Goal: Task Accomplishment & Management: Complete application form

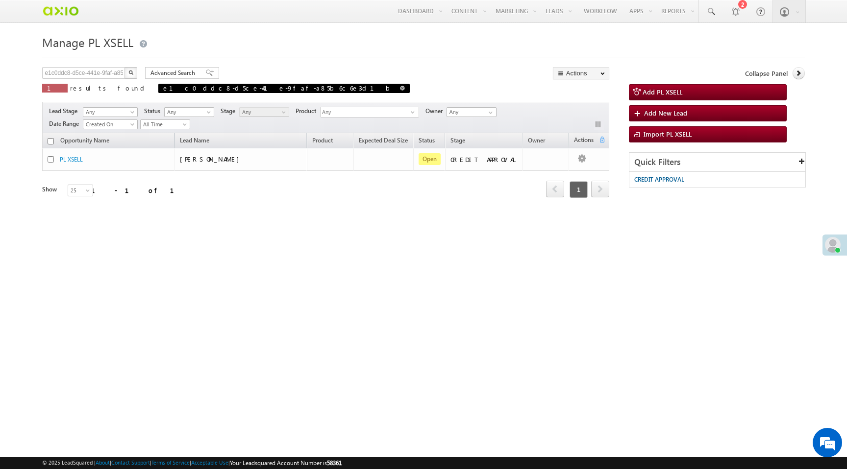
click at [400, 89] on span at bounding box center [402, 88] width 5 height 5
type input "Search PL XSELL"
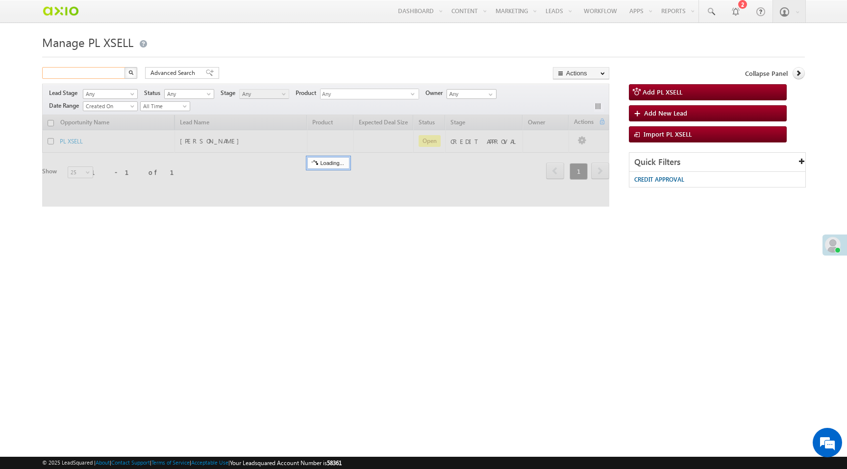
click at [88, 73] on input "text" at bounding box center [84, 73] width 84 height 12
paste input "77cfd2cb-67a6-4b6d-9834-f089918b982d"
type input "77cfd2cb-67a6-4b6d-9834-f089918b982d"
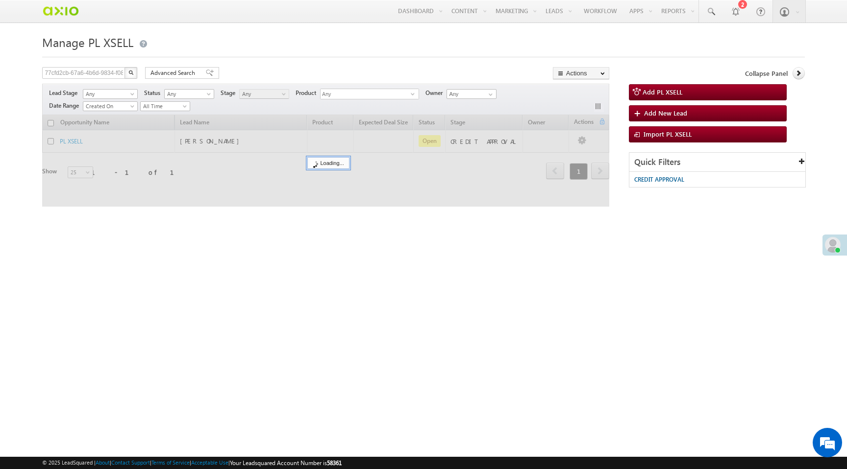
click at [129, 72] on img "button" at bounding box center [130, 72] width 5 height 5
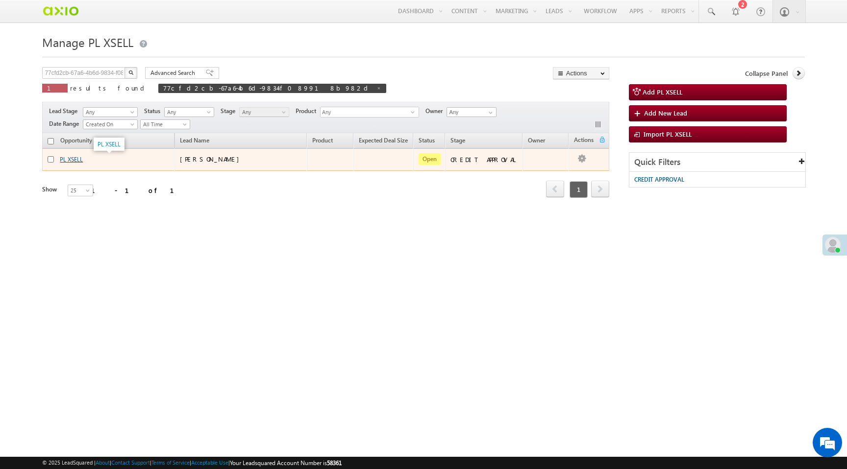
click at [71, 160] on link "PL XSELL" at bounding box center [71, 159] width 23 height 7
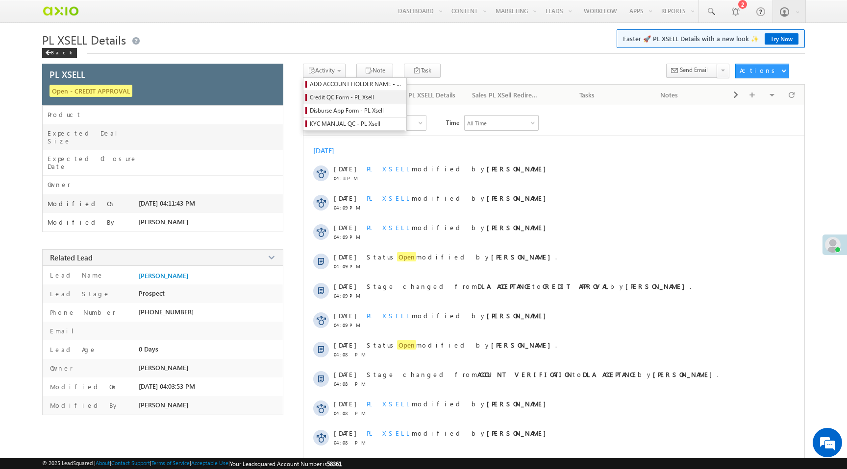
click at [338, 96] on span "Credit QC Form - PL Xsell" at bounding box center [356, 97] width 93 height 9
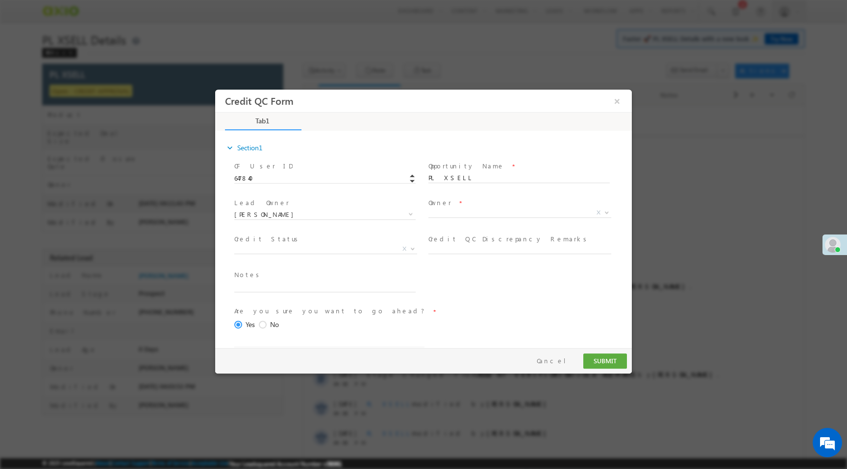
select select "50aed37f-b58e-11ec-8597-0681fe0b10f8"
click at [446, 214] on span "X" at bounding box center [519, 213] width 183 height 10
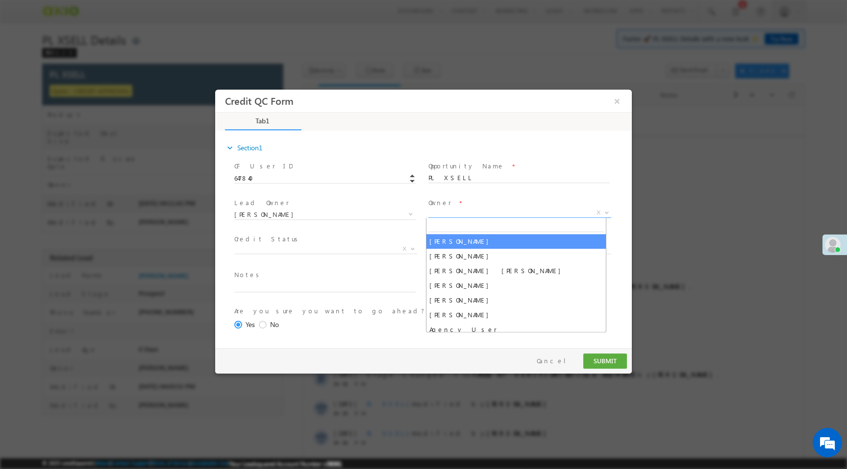
select select "65e28f60-3a0a-11ef-bbd2-0695f51e8b4b"
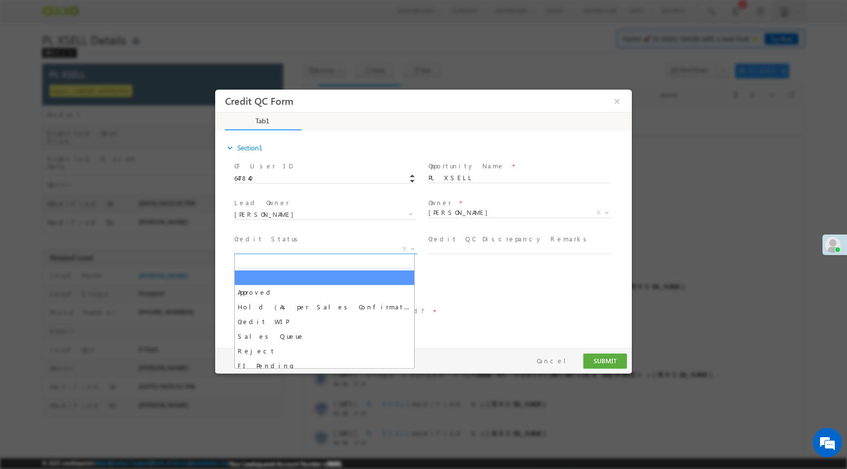
click at [357, 248] on span "X" at bounding box center [325, 249] width 183 height 10
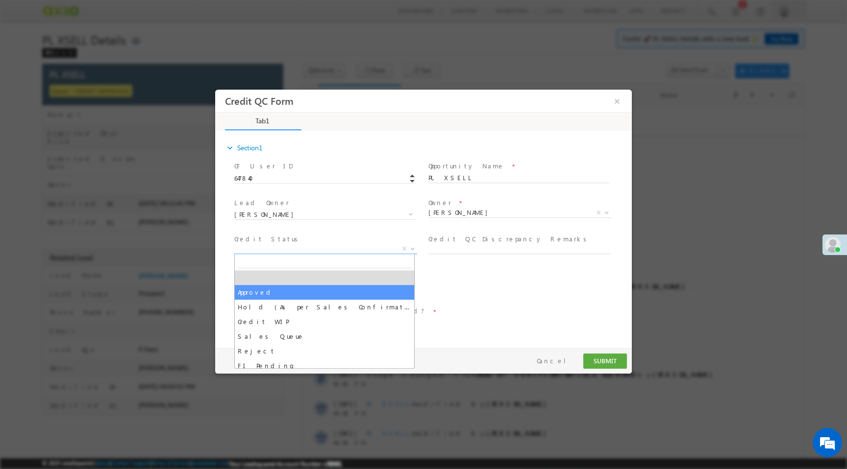
select select "Approved"
select select "NA"
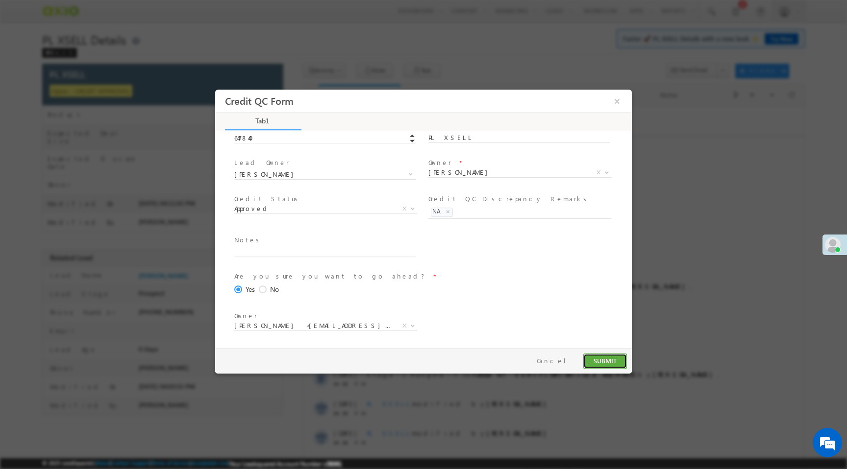
click at [612, 362] on button "SUBMIT" at bounding box center [605, 361] width 44 height 15
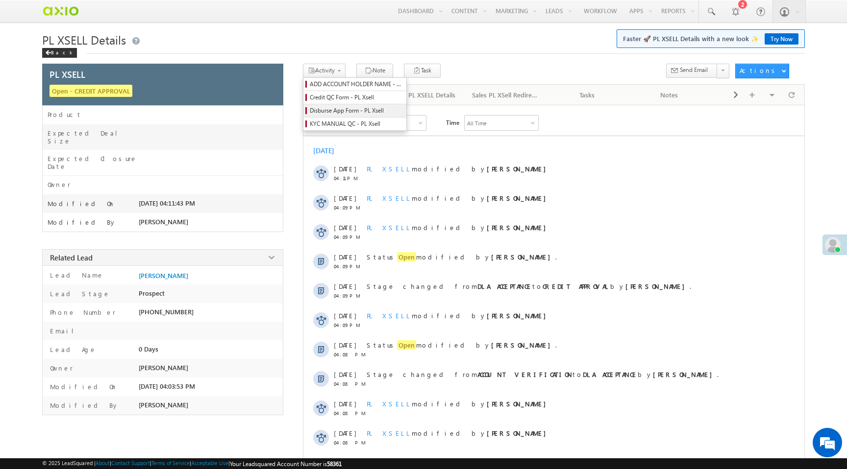
click at [330, 111] on span "Disburse App Form - PL Xsell" at bounding box center [356, 110] width 93 height 9
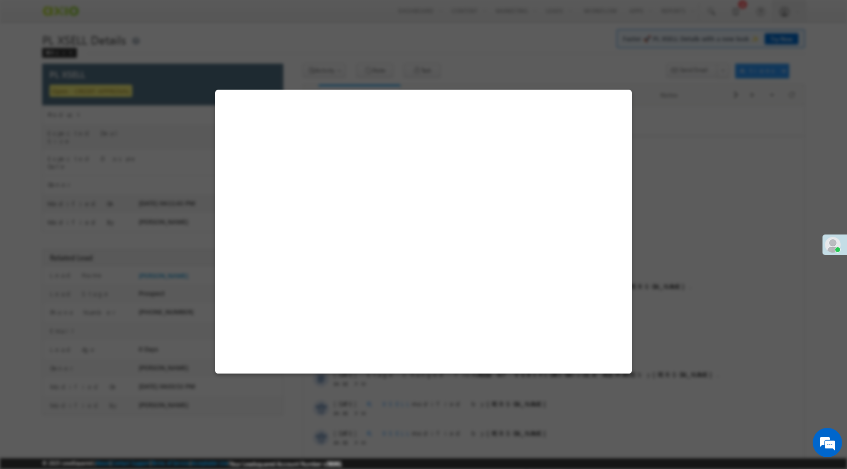
select select "PL XSell Disbursement Initiated"
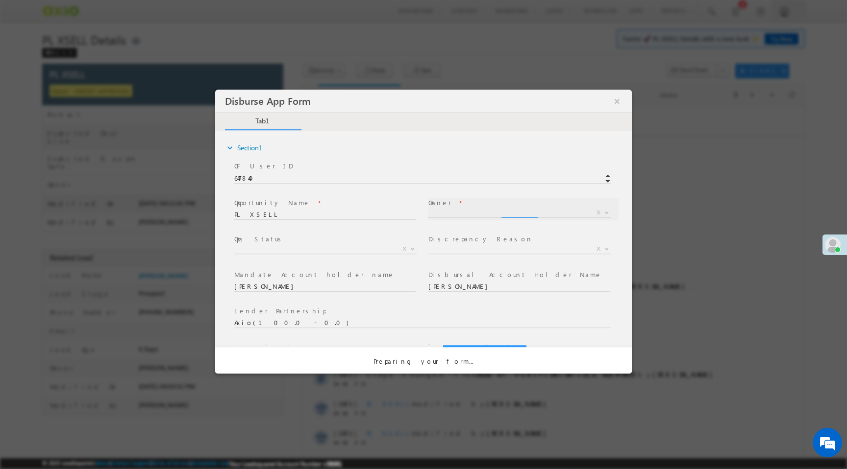
select select "65e28f60-3a0a-11ef-bbd2-0695f51e8b4b"
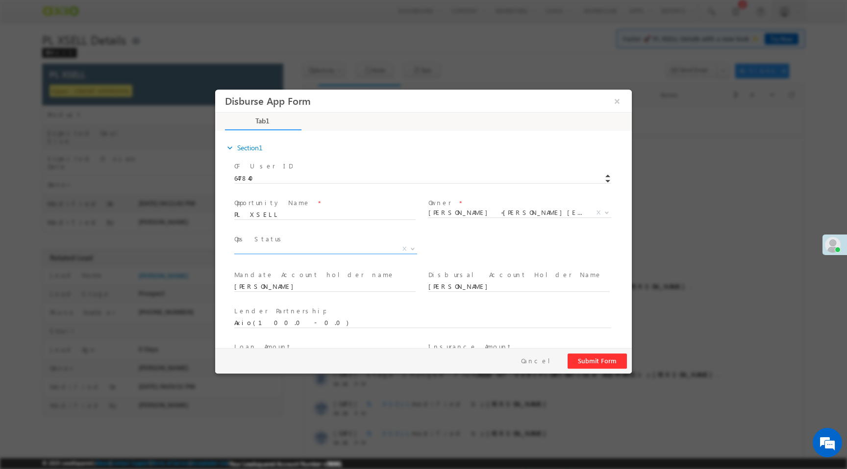
click at [348, 251] on span "X" at bounding box center [325, 249] width 183 height 10
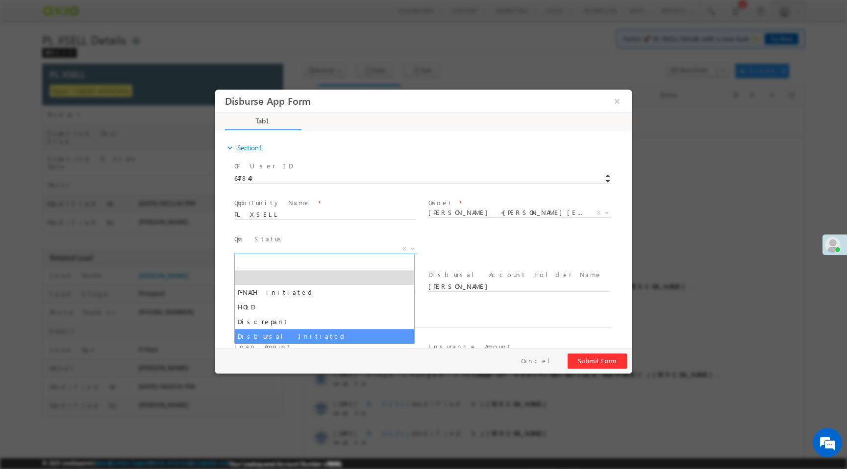
select select "Disbursal Initiated"
select select "NA"
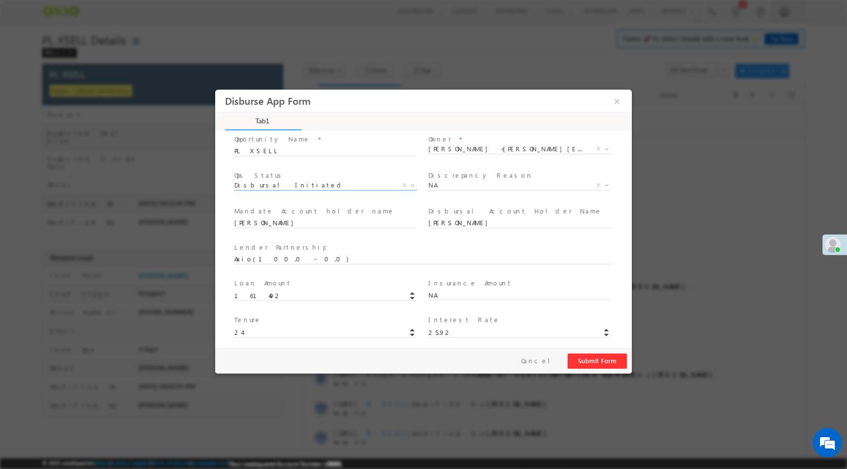
scroll to position [145, 0]
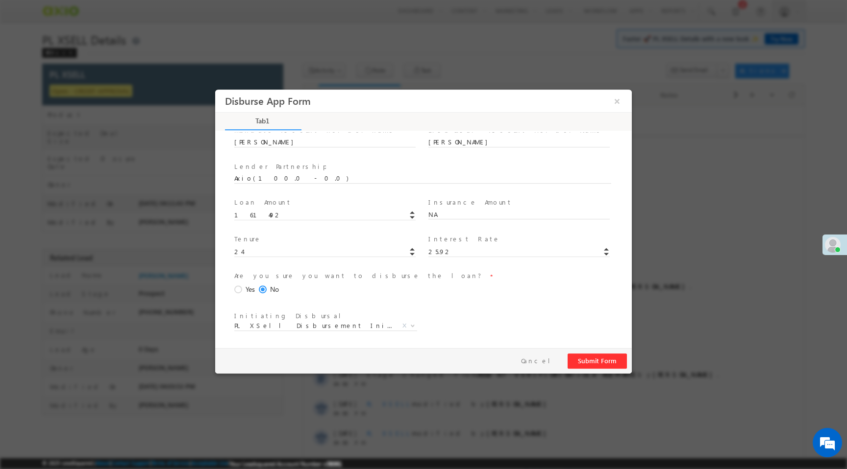
click at [248, 291] on span "Yes" at bounding box center [249, 290] width 9 height 10
click at [215, 90] on input "Yes" at bounding box center [215, 90] width 0 height 0
click at [610, 360] on button "Submit Form" at bounding box center [596, 361] width 59 height 15
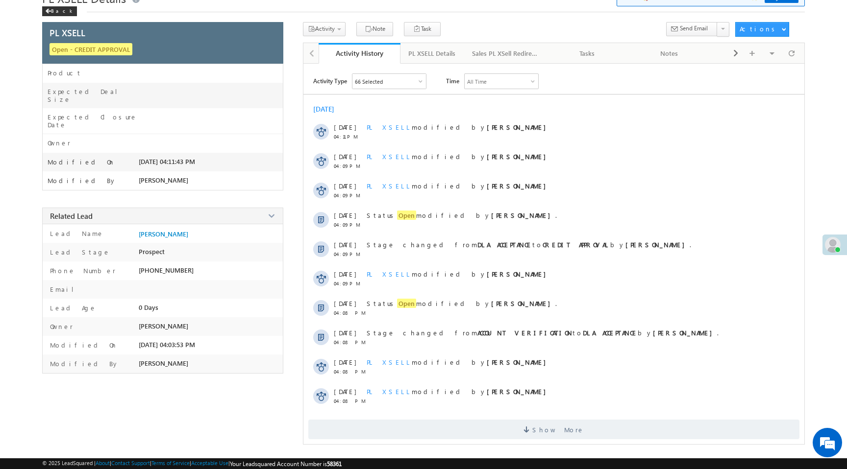
scroll to position [0, 0]
